Goal: Task Accomplishment & Management: Use online tool/utility

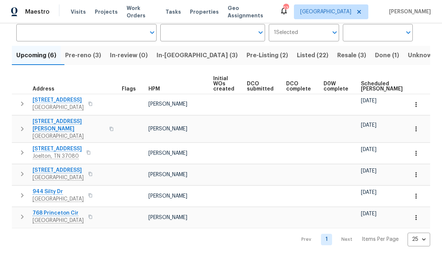
scroll to position [58, 0]
click at [95, 58] on span "Pre-reno (3)" at bounding box center [83, 56] width 36 height 10
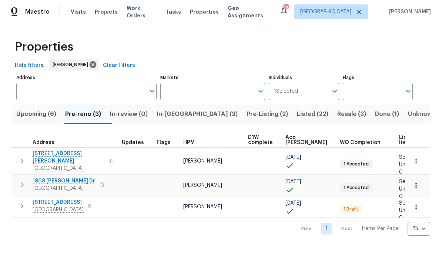
click at [64, 153] on span "2390 Senseney Dr" at bounding box center [69, 157] width 72 height 15
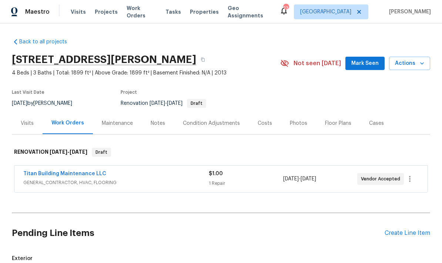
click at [222, 124] on div "Condition Adjustments" at bounding box center [211, 122] width 57 height 7
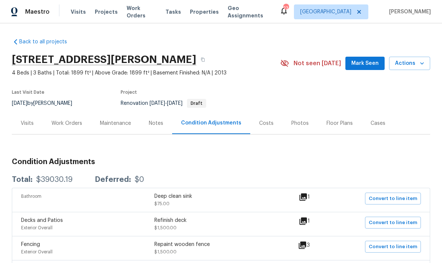
click at [267, 125] on div "Costs" at bounding box center [266, 122] width 14 height 7
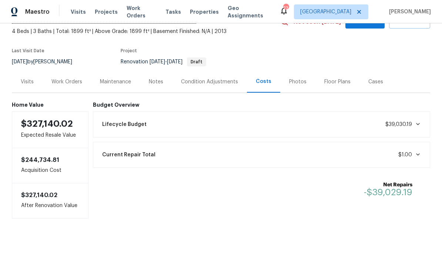
scroll to position [42, 0]
click at [159, 88] on div "Notes" at bounding box center [156, 82] width 32 height 22
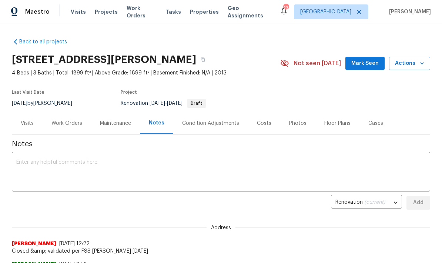
click at [73, 126] on div "Work Orders" at bounding box center [66, 122] width 31 height 7
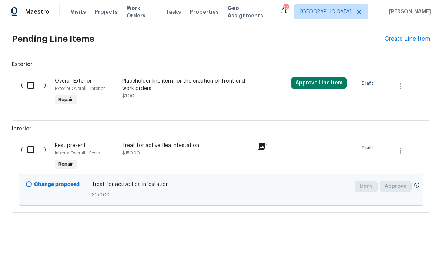
scroll to position [194, 0]
click at [31, 150] on input "checkbox" at bounding box center [33, 150] width 21 height 16
checkbox input "true"
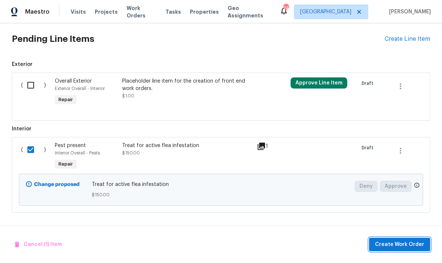
click at [401, 244] on span "Create Work Order" at bounding box center [399, 244] width 49 height 9
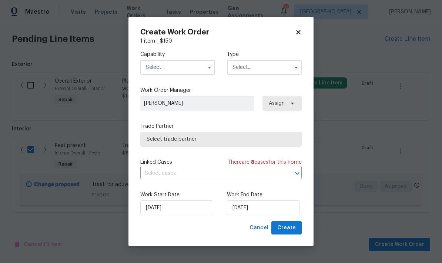
click at [192, 64] on input "text" at bounding box center [177, 67] width 75 height 15
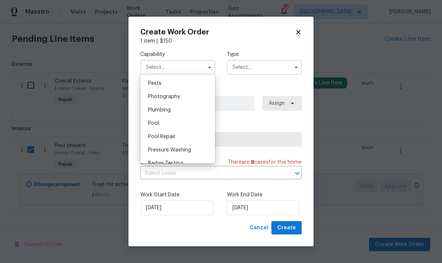
scroll to position [628, 0]
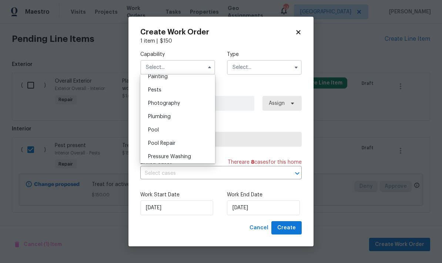
click at [191, 93] on div "Pests" at bounding box center [177, 89] width 71 height 13
type input "Pests"
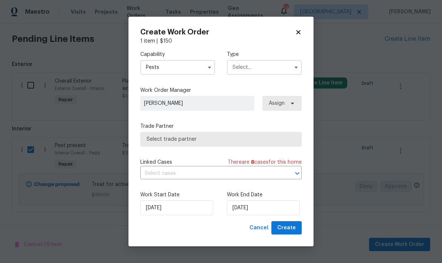
click at [275, 64] on input "text" at bounding box center [264, 67] width 75 height 15
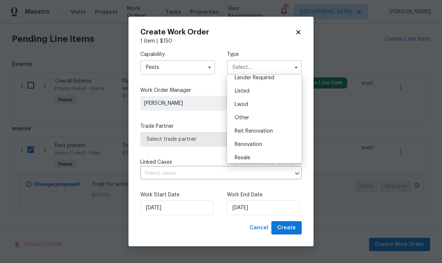
scroll to position [60, 0]
click at [270, 146] on div "Renovation" at bounding box center [264, 142] width 71 height 13
type input "Renovation"
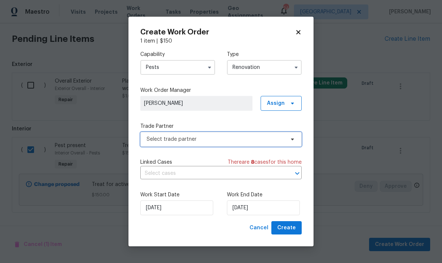
click at [232, 139] on span "Select trade partner" at bounding box center [215, 138] width 138 height 7
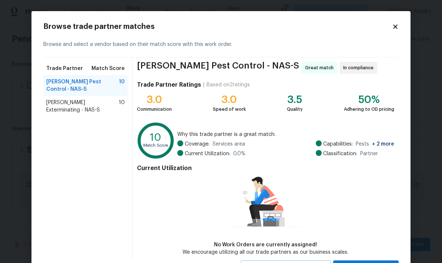
click at [103, 99] on span "Belle Meade Exterminating - NAS-S" at bounding box center [82, 106] width 72 height 15
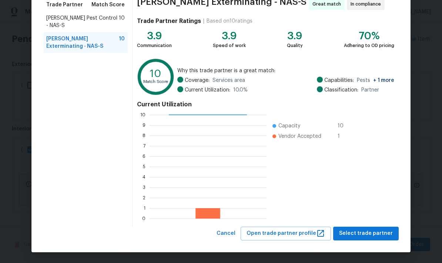
scroll to position [64, 0]
click at [379, 232] on span "Select trade partner" at bounding box center [366, 233] width 54 height 9
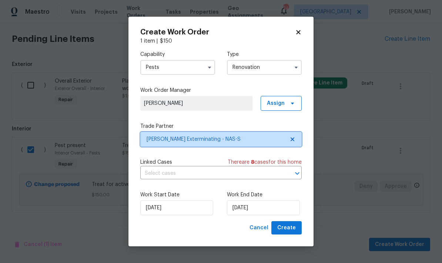
scroll to position [0, 0]
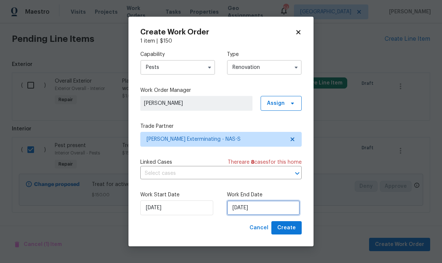
click at [261, 211] on input "[DATE]" at bounding box center [263, 207] width 73 height 15
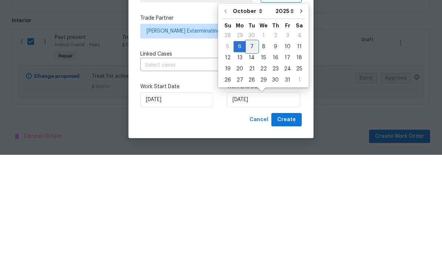
click at [253, 149] on div "7" at bounding box center [252, 154] width 12 height 10
type input "10/7/2025"
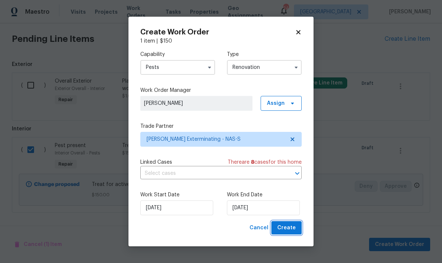
click at [295, 229] on button "Create" at bounding box center [286, 228] width 30 height 14
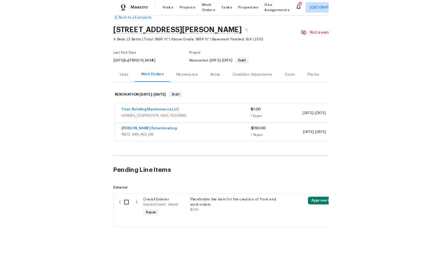
scroll to position [16, 0]
